Goal: Task Accomplishment & Management: Manage account settings

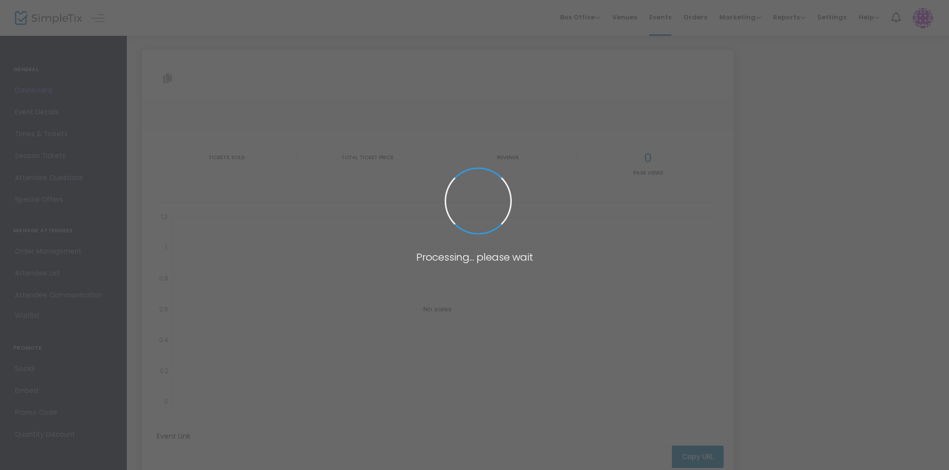
type input "[URL][DOMAIN_NAME]"
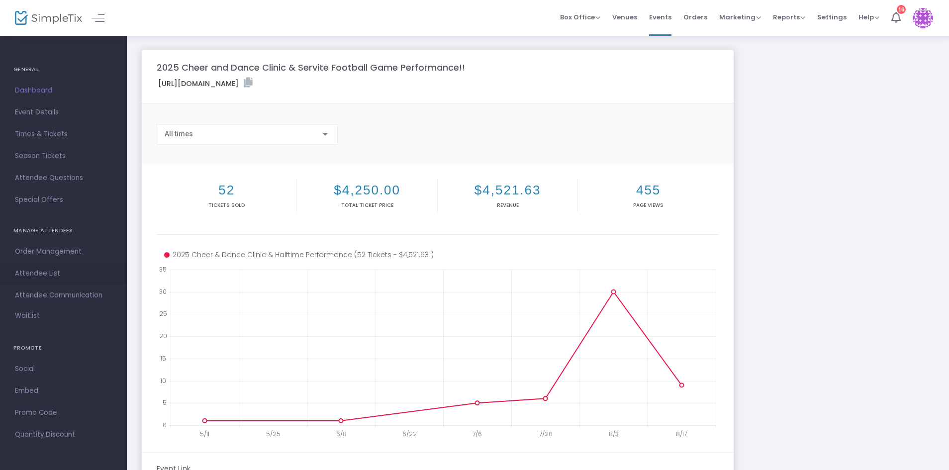
click at [46, 269] on span "Attendee List" at bounding box center [63, 273] width 97 height 13
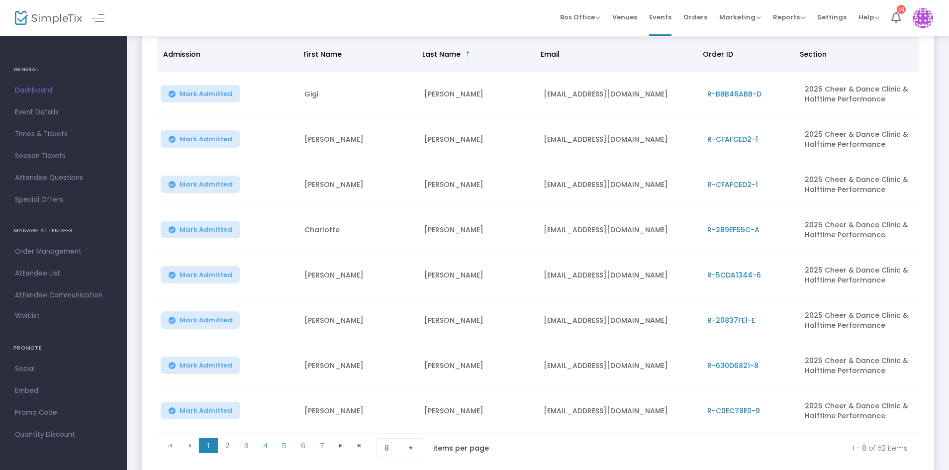
scroll to position [149, 0]
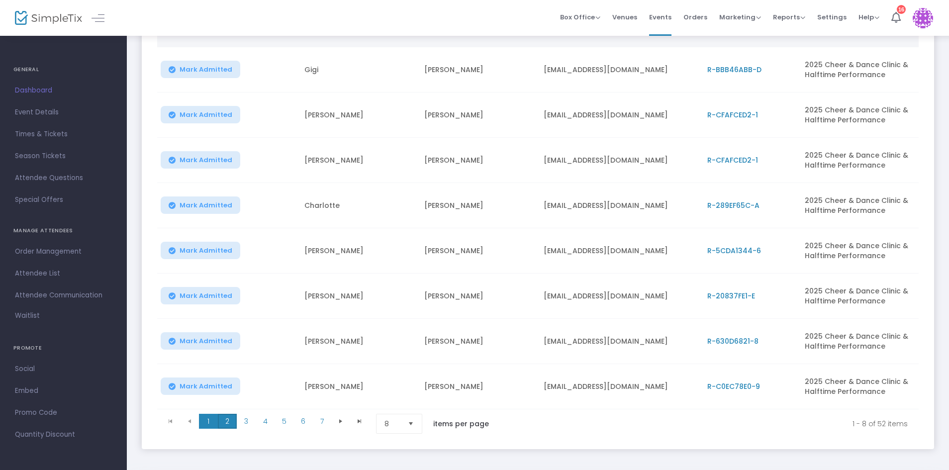
click at [228, 425] on span "2" at bounding box center [227, 421] width 19 height 15
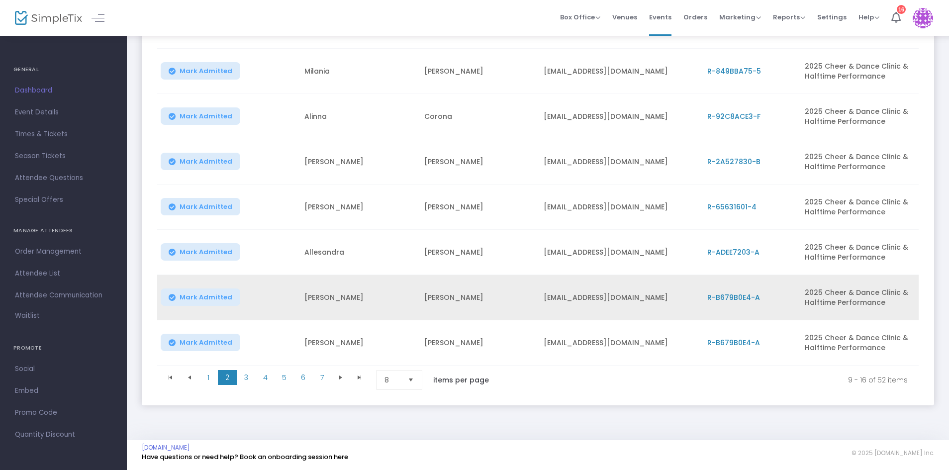
scroll to position [196, 0]
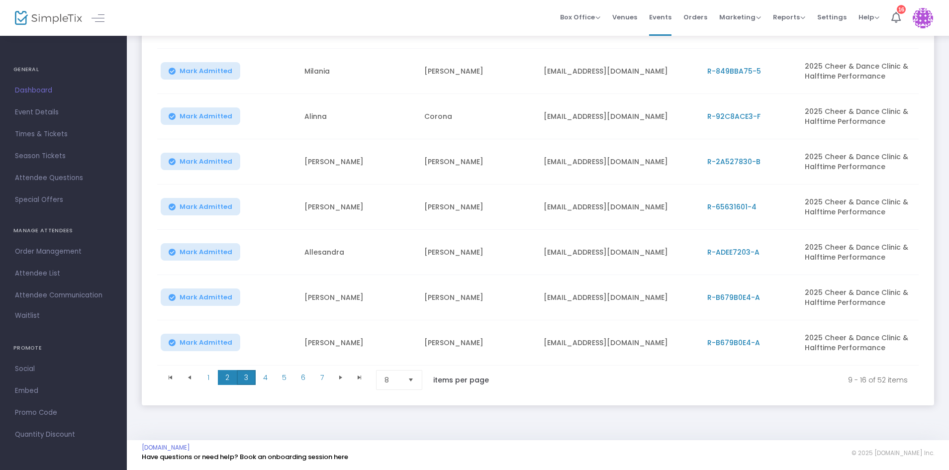
click at [246, 376] on span "3" at bounding box center [246, 377] width 19 height 15
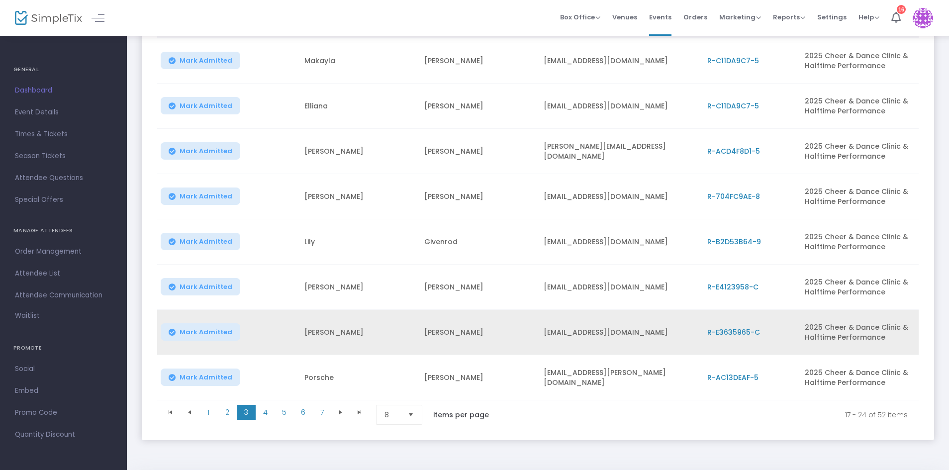
scroll to position [159, 0]
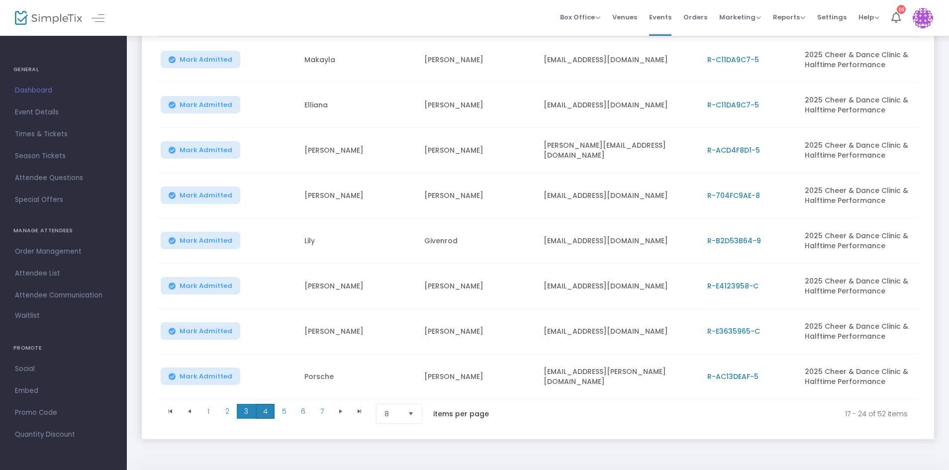
click at [261, 410] on span "4" at bounding box center [265, 411] width 19 height 15
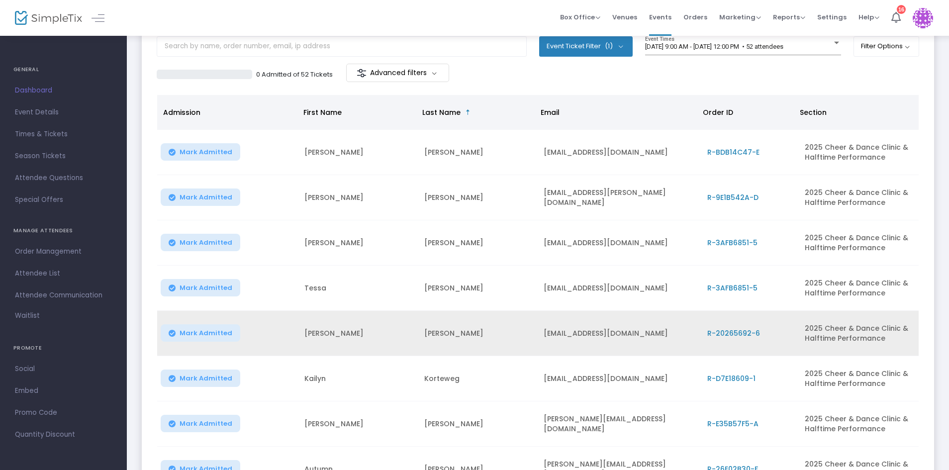
scroll to position [147, 0]
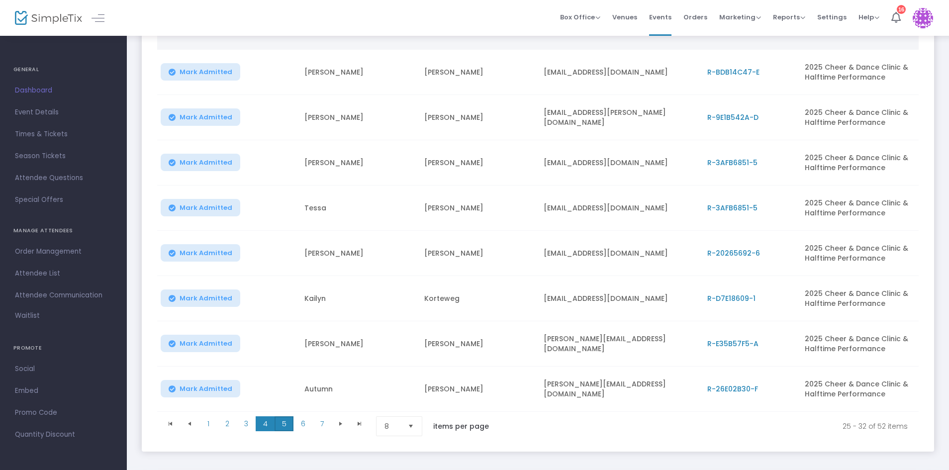
click at [289, 424] on span "5" at bounding box center [284, 423] width 19 height 15
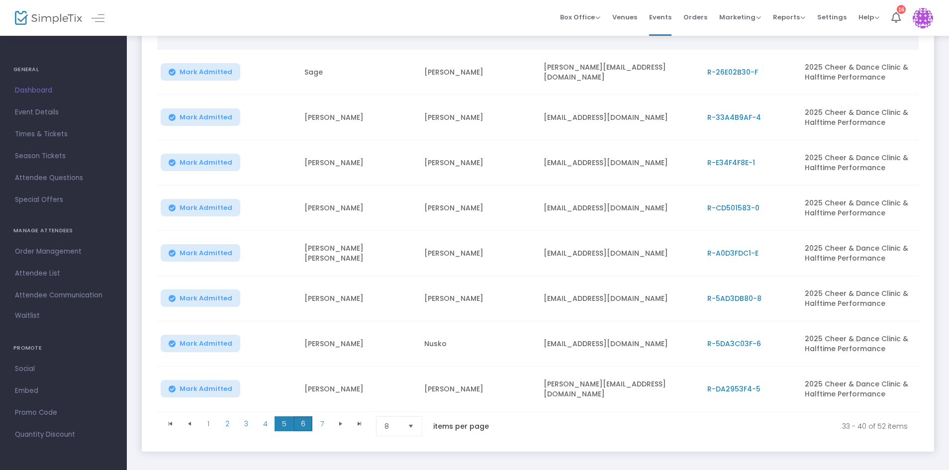
click at [302, 427] on span "6" at bounding box center [302, 423] width 19 height 15
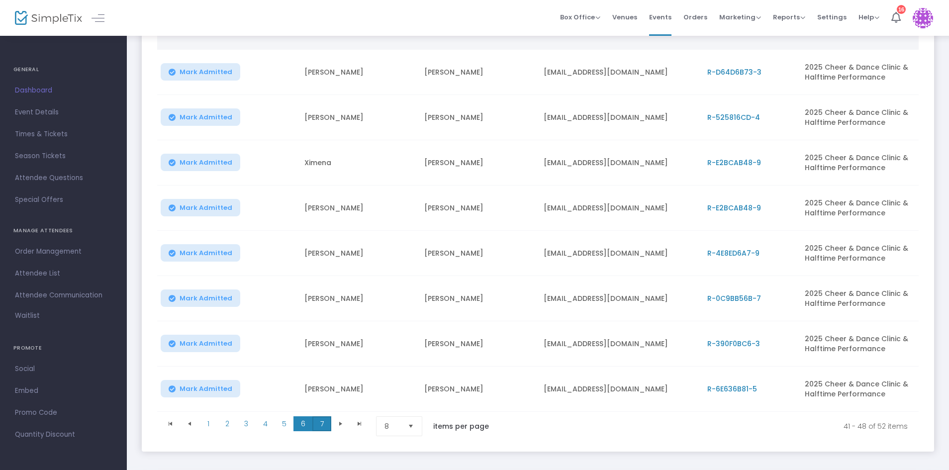
click at [316, 422] on span "7" at bounding box center [321, 423] width 19 height 15
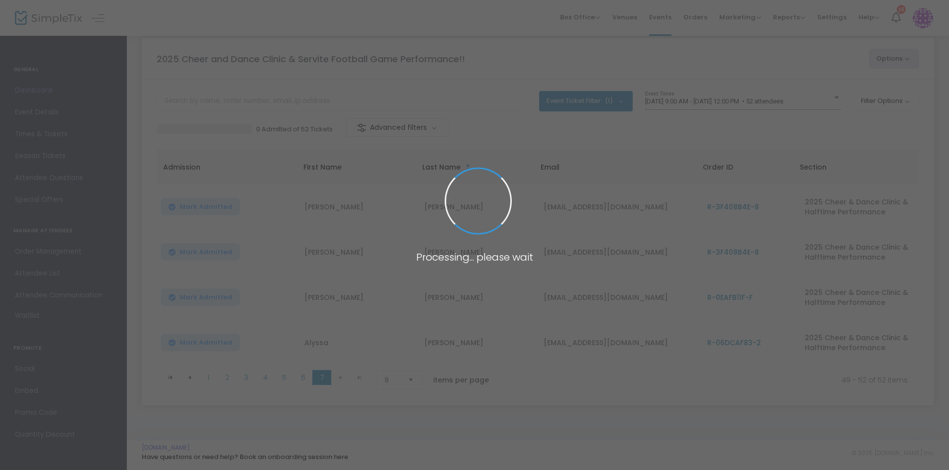
scroll to position [15, 0]
